Goal: Task Accomplishment & Management: Complete application form

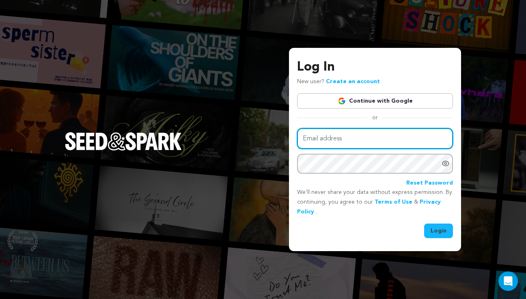
type input "gabylsantanna@gmail.com"
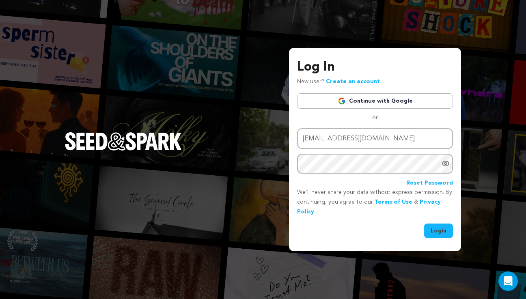
click at [441, 235] on button "Login" at bounding box center [438, 231] width 29 height 15
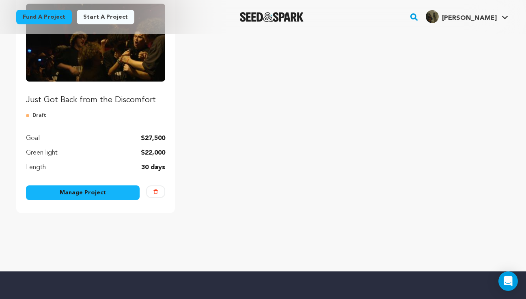
scroll to position [131, 0]
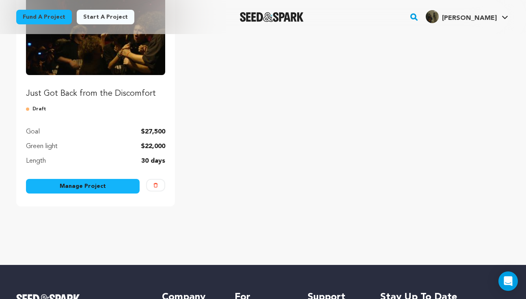
click at [89, 187] on link "Manage Project" at bounding box center [83, 186] width 114 height 15
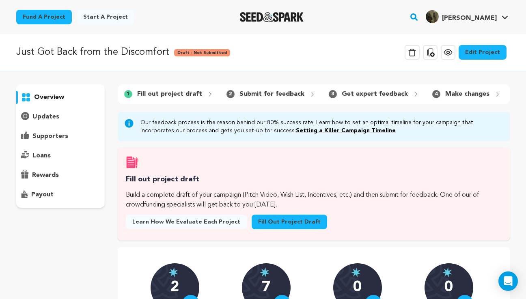
scroll to position [9, 0]
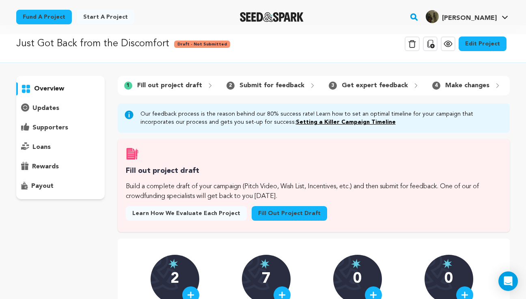
click at [271, 218] on link "Fill out project draft" at bounding box center [288, 213] width 75 height 15
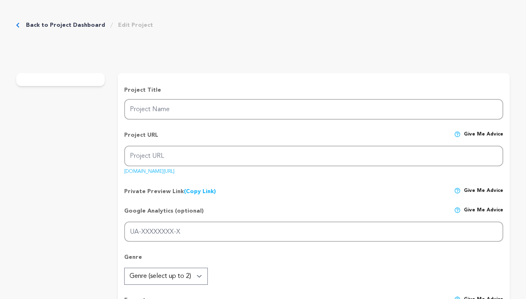
type input "Just Got Back from the Discomfort"
type input "just-got-back"
type input "a document of the community of bands, fans, and spaces surrounding the emergent…"
type textarea "the film follows members of the DIY emo scene as they build community and make …"
type textarea "this film aims to elevate and celebrate the power of places made by and for art…"
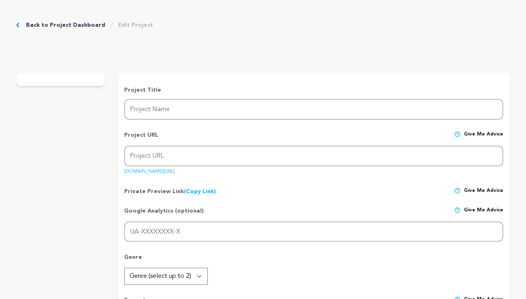
radio input "true"
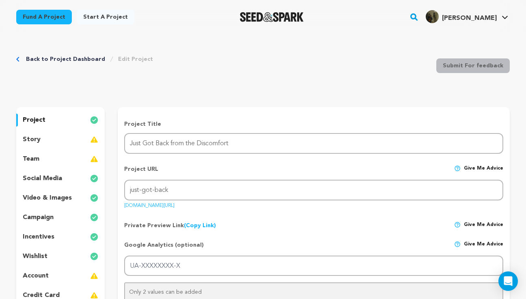
click at [61, 58] on link "Back to Project Dashboard" at bounding box center [65, 59] width 79 height 8
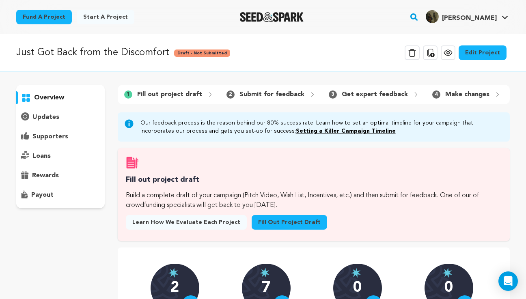
click at [286, 226] on link "Fill out project draft" at bounding box center [288, 222] width 75 height 15
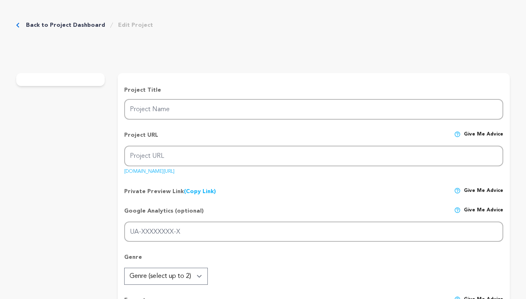
type input "Just Got Back from the Discomfort"
type input "just-got-back"
type input "a document of the community of bands, fans, and spaces surrounding the emergent…"
type textarea "the film follows members of the DIY emo scene as they build community and make …"
type textarea "this film aims to elevate and celebrate the power of places made by and for art…"
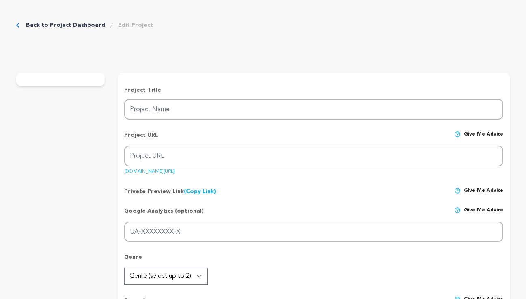
radio input "true"
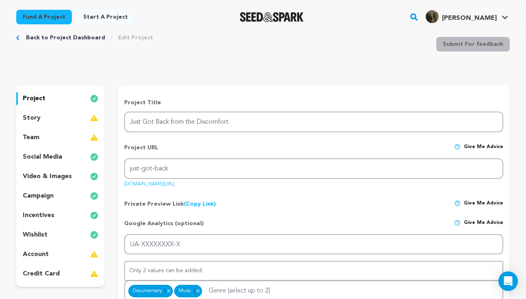
scroll to position [23, 0]
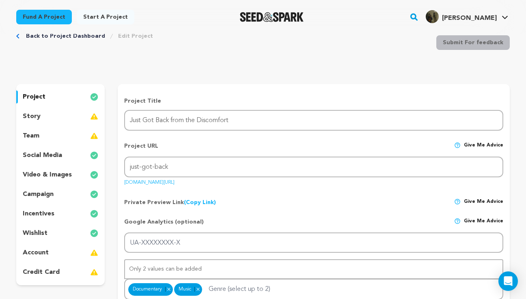
click at [46, 214] on p "incentives" at bounding box center [39, 214] width 32 height 10
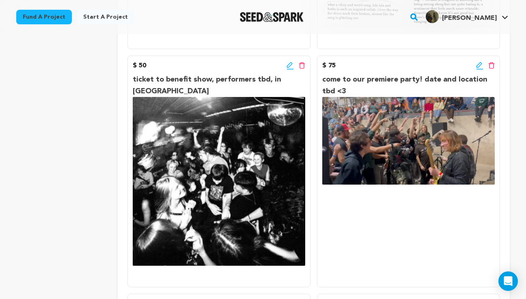
scroll to position [408, 0]
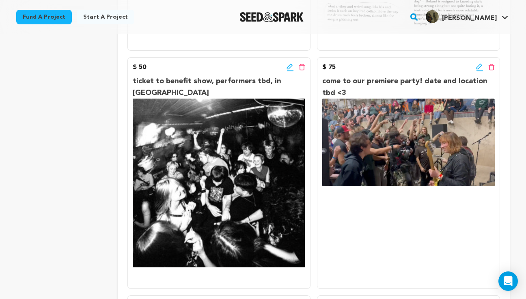
click at [302, 69] on icon at bounding box center [302, 67] width 6 height 7
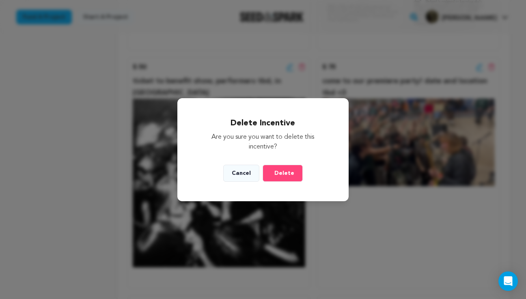
click at [286, 172] on span "Delete" at bounding box center [284, 173] width 20 height 8
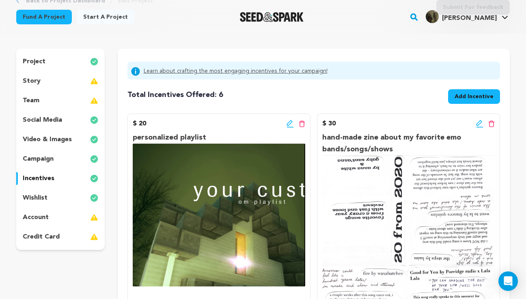
scroll to position [59, 0]
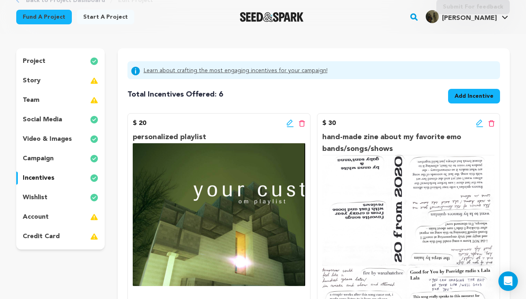
click at [41, 84] on div "story" at bounding box center [60, 80] width 88 height 13
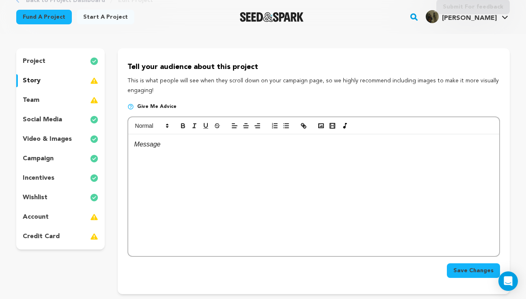
click at [35, 99] on p "team" at bounding box center [31, 100] width 17 height 10
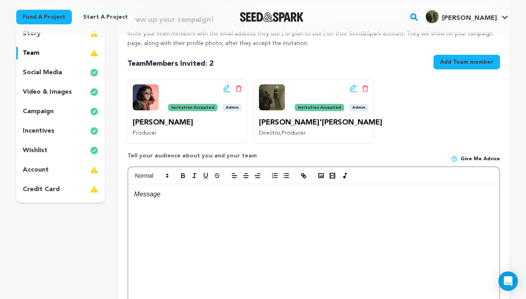
scroll to position [119, 0]
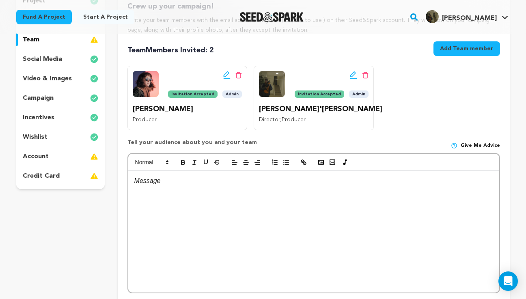
click at [56, 57] on p "social media" at bounding box center [42, 59] width 39 height 10
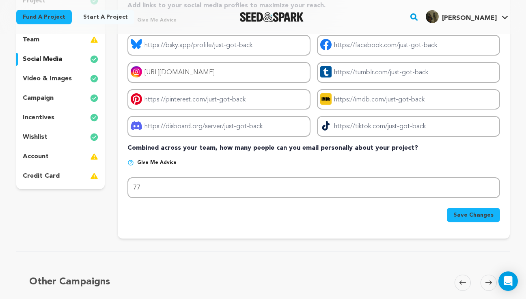
scroll to position [120, 0]
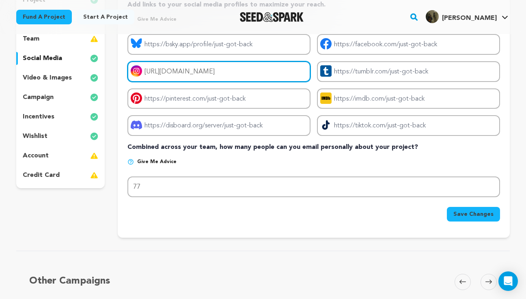
click at [261, 69] on input "https://instagram.com/diyemo_doc" at bounding box center [218, 71] width 183 height 21
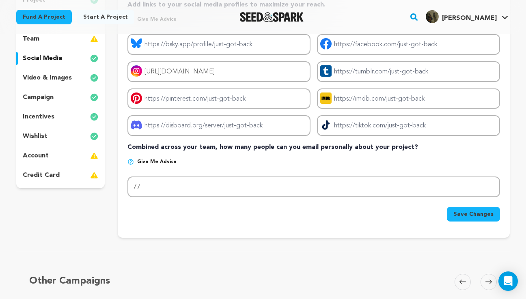
click at [63, 79] on p "video & images" at bounding box center [47, 78] width 49 height 10
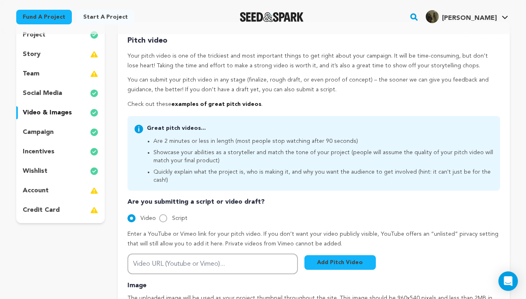
scroll to position [86, 0]
click at [52, 131] on p "campaign" at bounding box center [38, 132] width 31 height 10
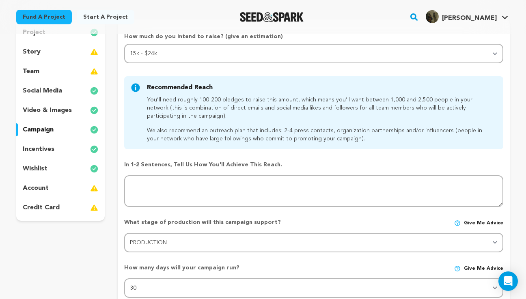
scroll to position [71, 0]
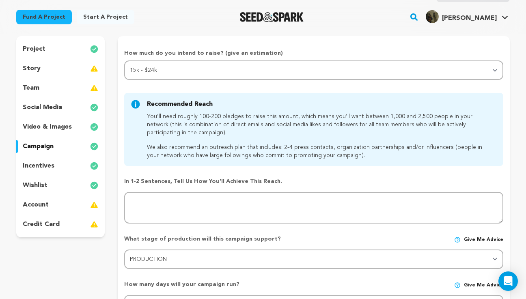
click at [41, 49] on p "project" at bounding box center [34, 49] width 23 height 10
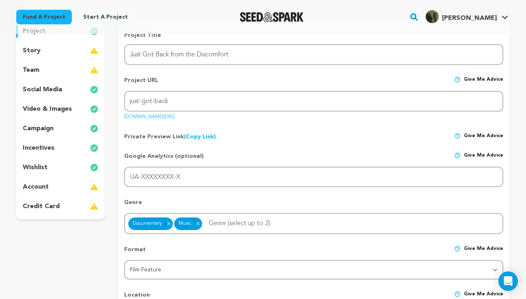
scroll to position [97, 0]
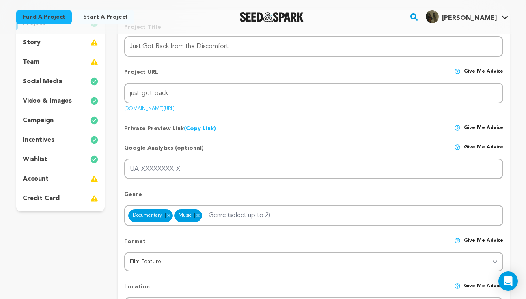
click at [37, 44] on p "story" at bounding box center [32, 43] width 18 height 10
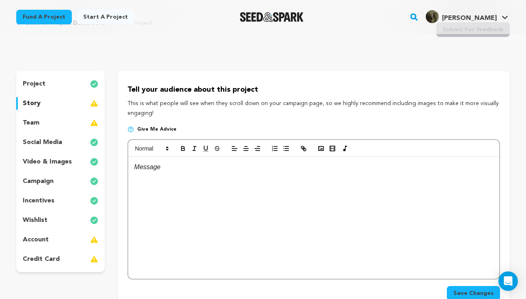
scroll to position [20, 0]
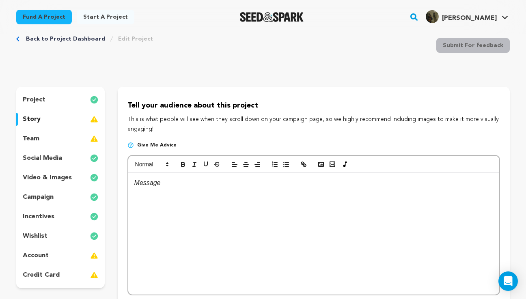
click at [40, 103] on p "project" at bounding box center [34, 100] width 23 height 10
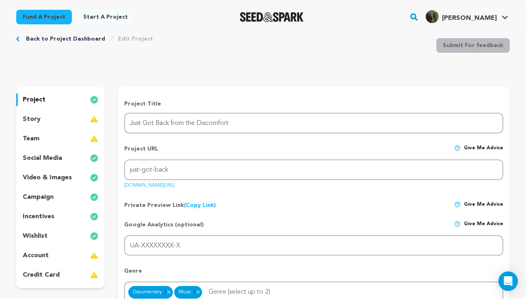
click at [47, 116] on div "story" at bounding box center [60, 119] width 88 height 13
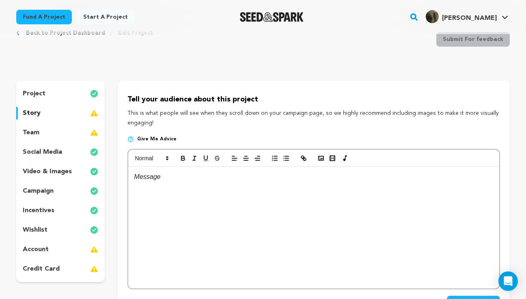
scroll to position [14, 0]
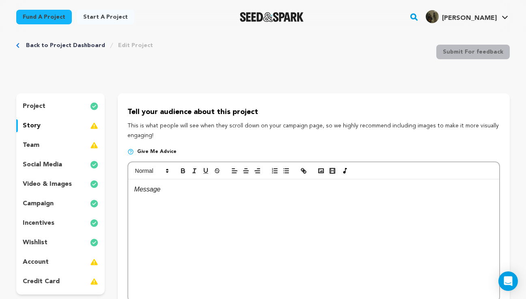
click at [47, 146] on div "team" at bounding box center [60, 145] width 88 height 13
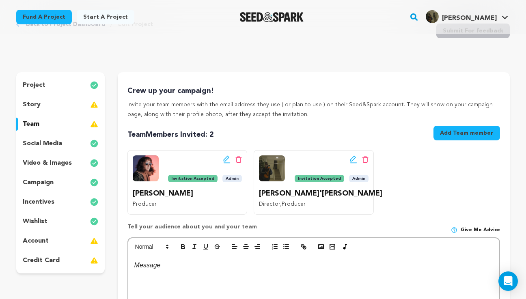
scroll to position [37, 0]
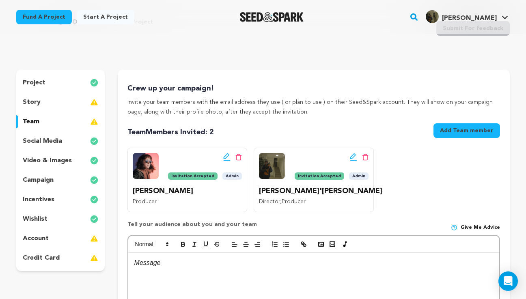
click at [47, 143] on p "social media" at bounding box center [42, 141] width 39 height 10
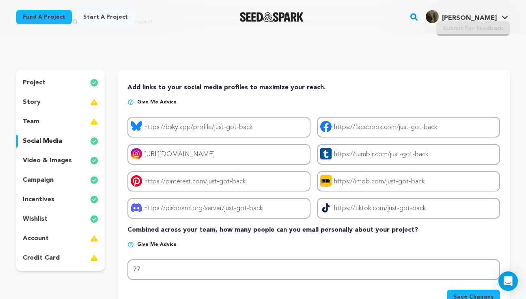
click at [49, 163] on p "video & images" at bounding box center [47, 161] width 49 height 10
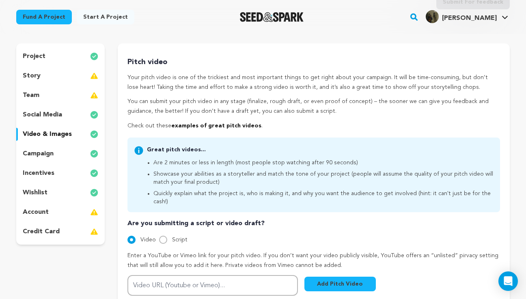
scroll to position [46, 0]
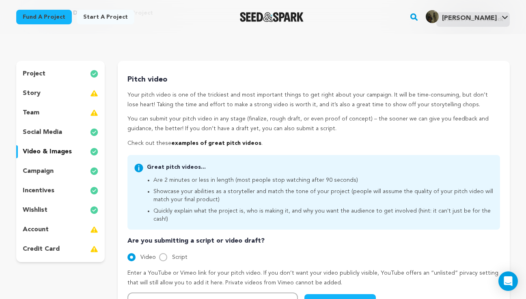
click at [51, 171] on p "campaign" at bounding box center [38, 171] width 31 height 10
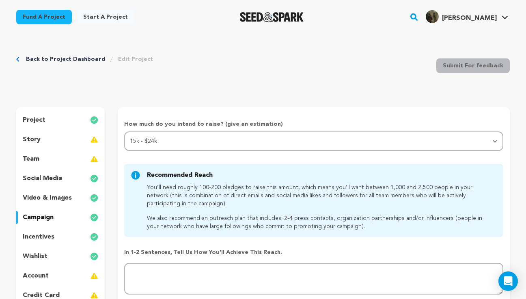
click at [48, 234] on p "incentives" at bounding box center [39, 237] width 32 height 10
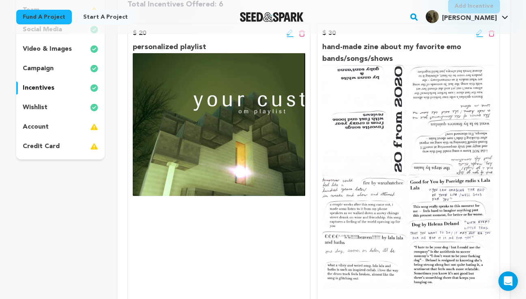
scroll to position [149, 0]
click at [54, 109] on div "wishlist" at bounding box center [60, 107] width 88 height 13
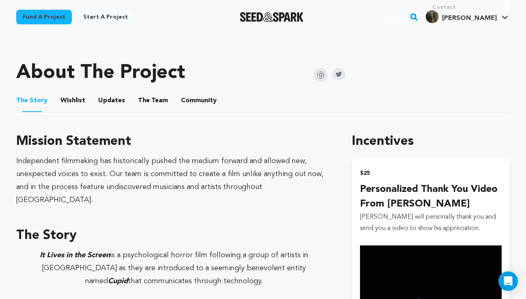
scroll to position [363, 0]
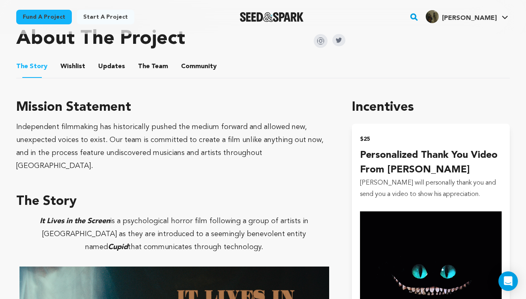
scroll to position [401, 0]
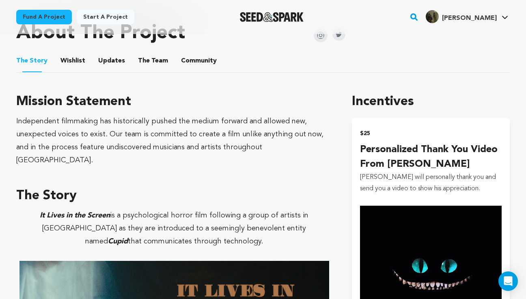
click at [72, 59] on button "Wishlist" at bounding box center [72, 62] width 19 height 19
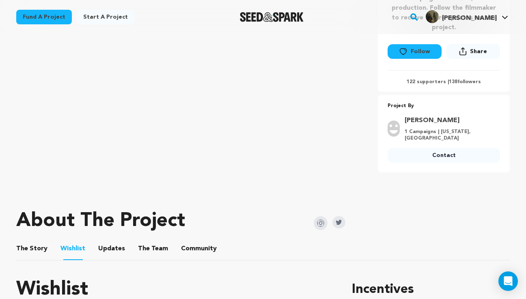
scroll to position [230, 0]
